Goal: Obtain resource: Obtain resource

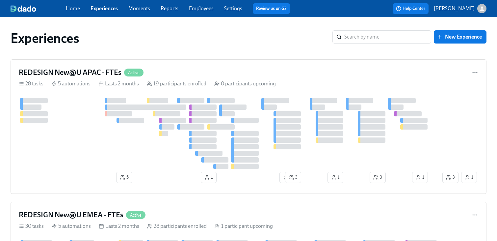
scroll to position [785, 0]
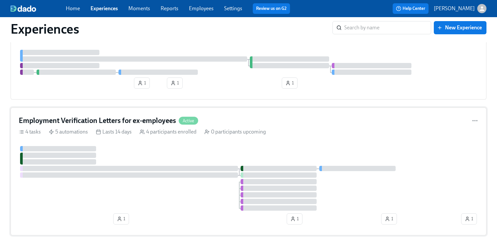
click at [158, 120] on h4 "Employment Verification Letters for ex-employees" at bounding box center [97, 121] width 157 height 10
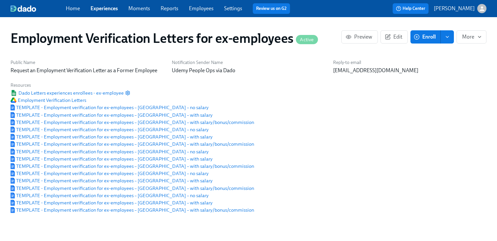
scroll to position [0, 39]
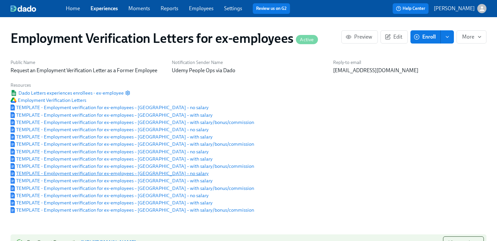
click at [155, 176] on span "TEMPLATE - Employment verification for ex-employees – [GEOGRAPHIC_DATA] – no sa…" at bounding box center [110, 173] width 198 height 7
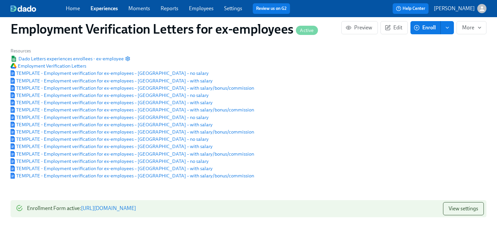
scroll to position [38, 0]
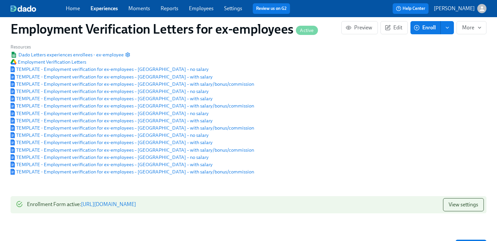
click at [136, 207] on link "[URL][DOMAIN_NAME]" at bounding box center [108, 204] width 55 height 6
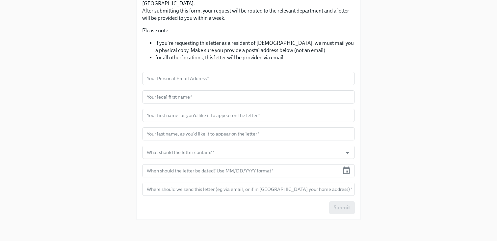
scroll to position [113, 0]
